Goal: Check status: Check status

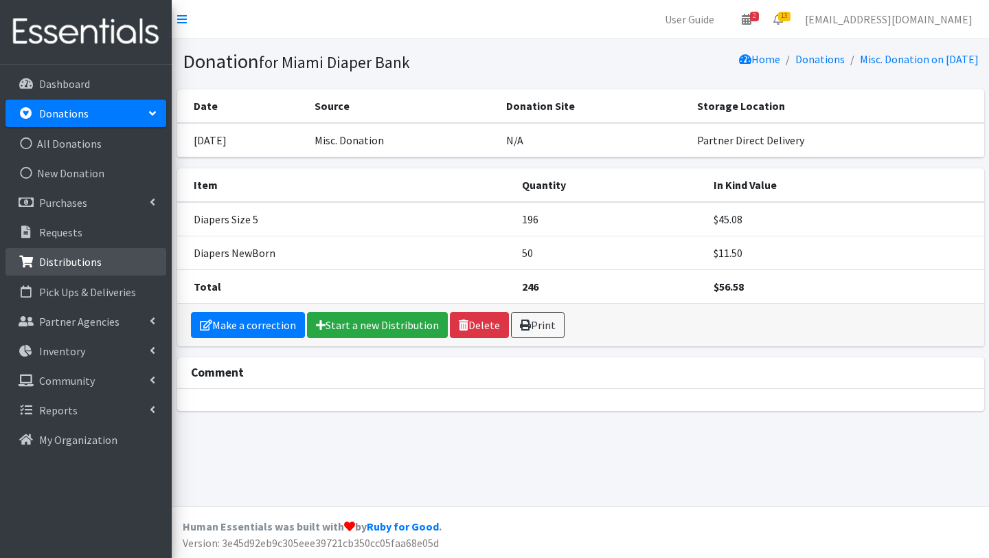
click at [60, 257] on p "Distributions" at bounding box center [70, 262] width 63 height 14
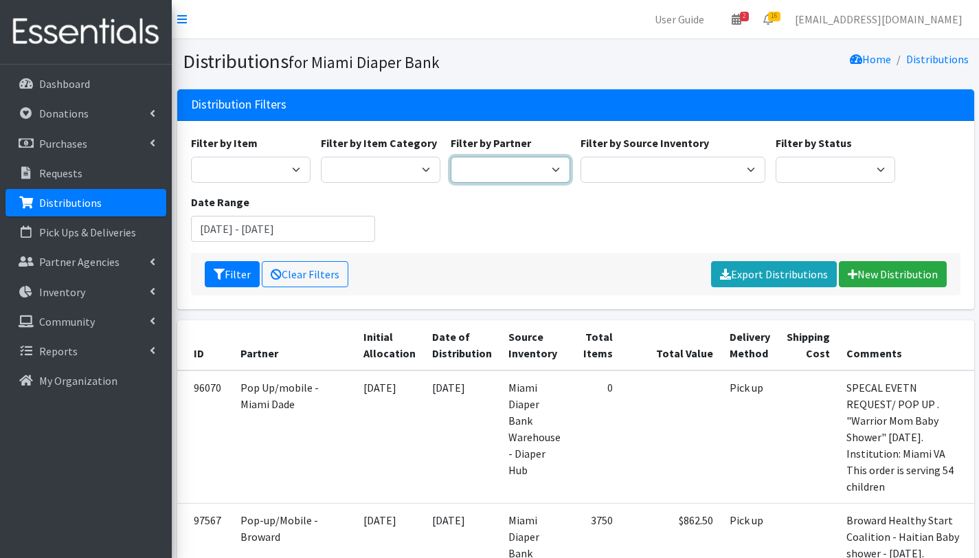
click at [515, 164] on select "305 Pink Pack A Safe Haven for Newborns Basic Needs [GEOGRAPHIC_DATA] Belafonte…" at bounding box center [511, 170] width 120 height 26
select select "7054"
click at [451, 157] on select "305 Pink Pack A Safe Haven for Newborns Basic Needs [GEOGRAPHIC_DATA] Belafonte…" at bounding box center [511, 170] width 120 height 26
click at [295, 231] on input "[DATE] - [DATE]" at bounding box center [283, 229] width 185 height 26
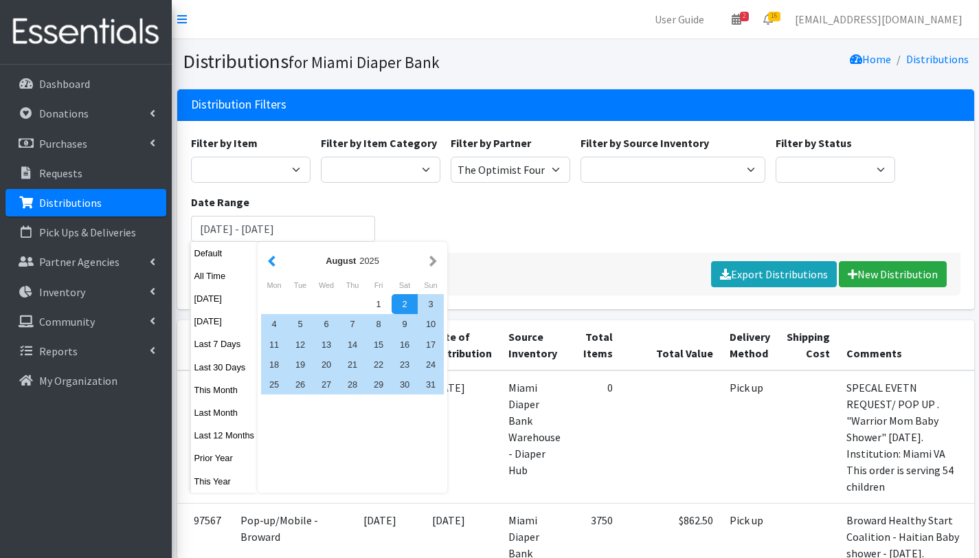
click at [276, 260] on button "button" at bounding box center [271, 260] width 14 height 17
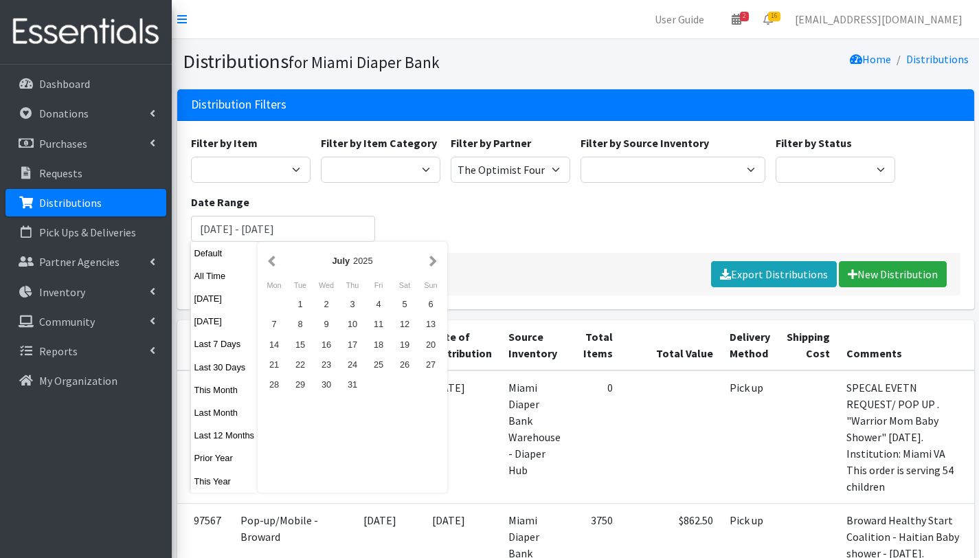
click at [276, 260] on button "button" at bounding box center [271, 260] width 14 height 17
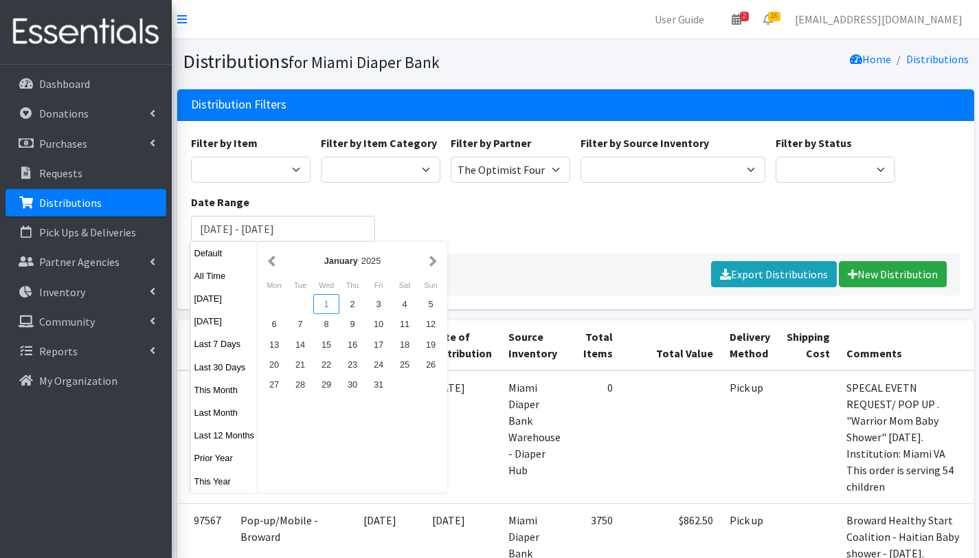
click at [324, 305] on div "1" at bounding box center [326, 304] width 26 height 20
click at [431, 257] on button "button" at bounding box center [433, 260] width 14 height 17
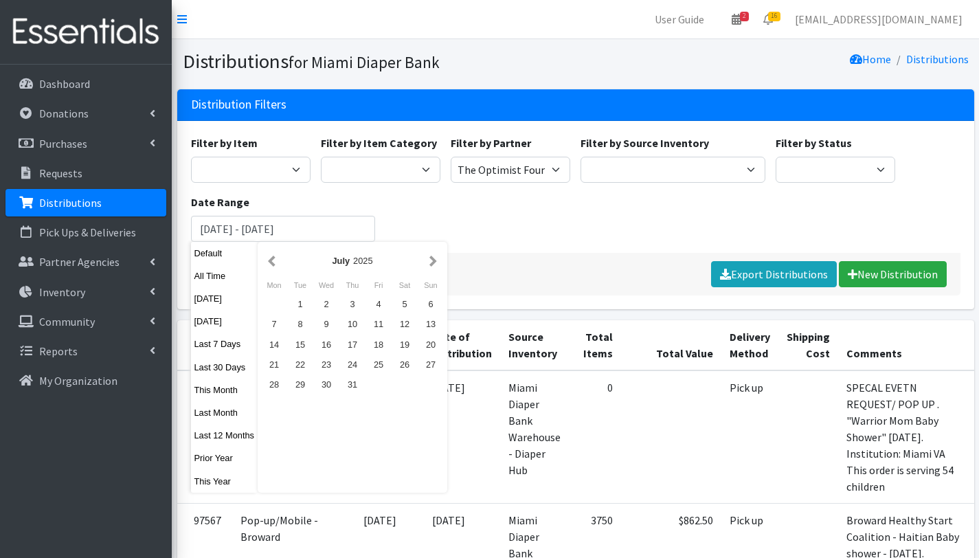
click at [431, 257] on button "button" at bounding box center [433, 260] width 14 height 17
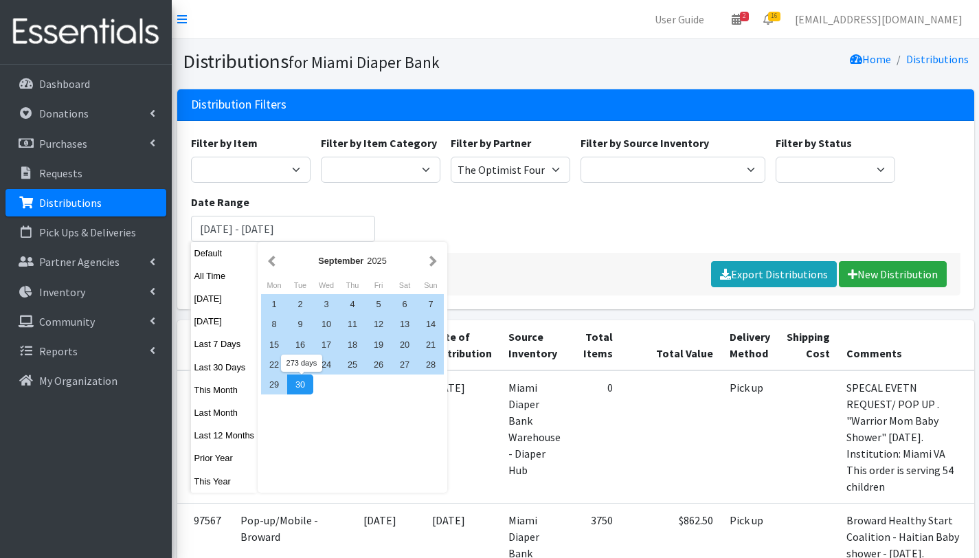
click at [312, 386] on div "30" at bounding box center [300, 384] width 26 height 20
type input "[DATE] - [DATE]"
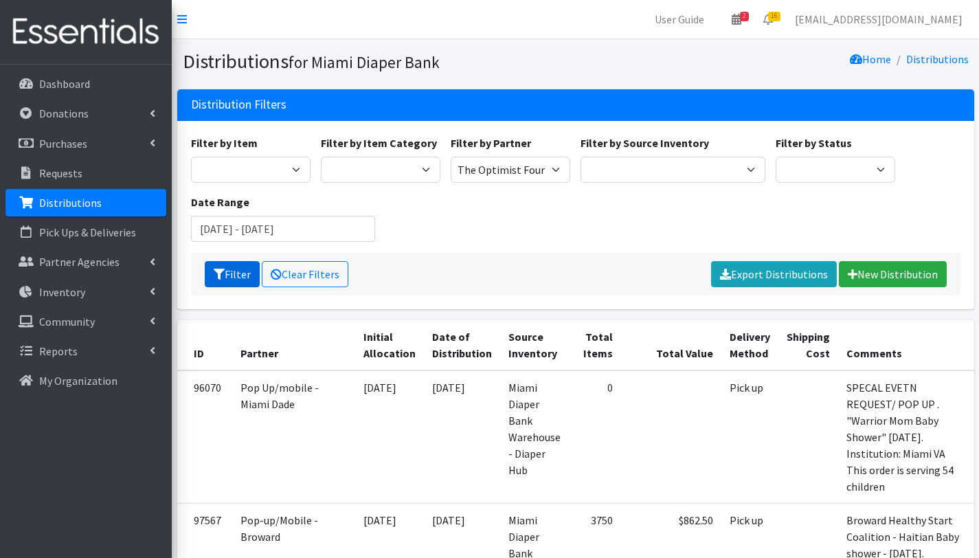
click at [234, 273] on button "Filter" at bounding box center [232, 274] width 55 height 26
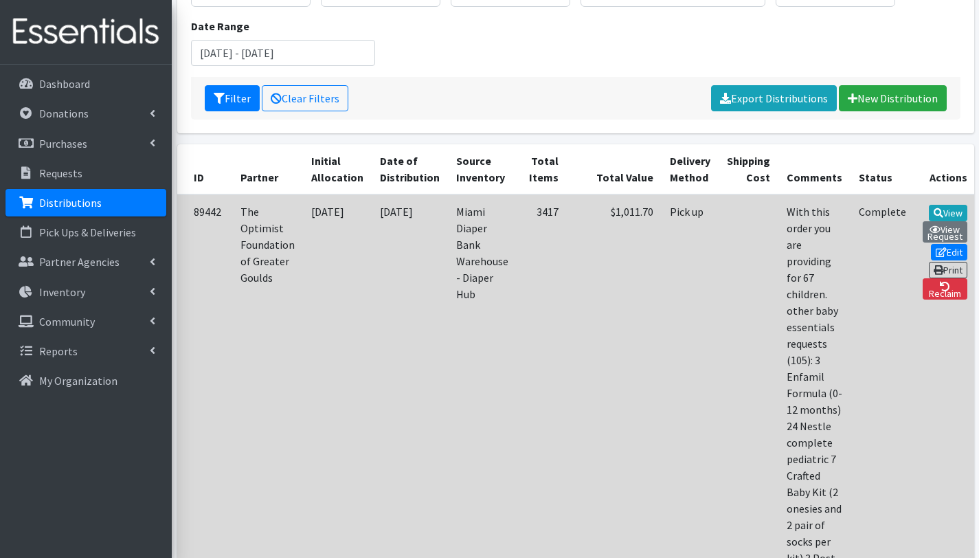
scroll to position [176, 0]
